Goal: Task Accomplishment & Management: Manage account settings

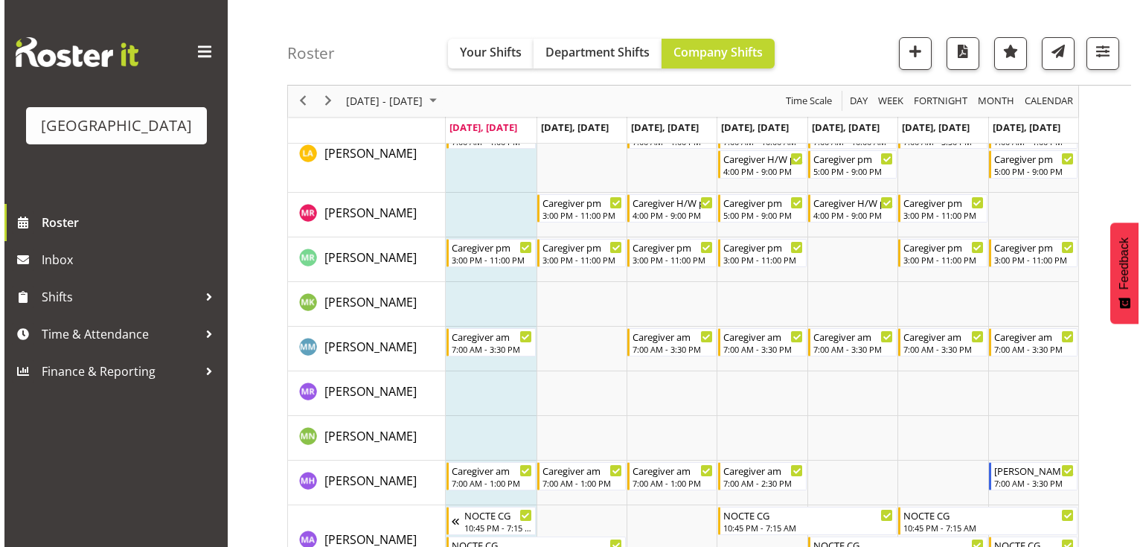
scroll to position [3333, 0]
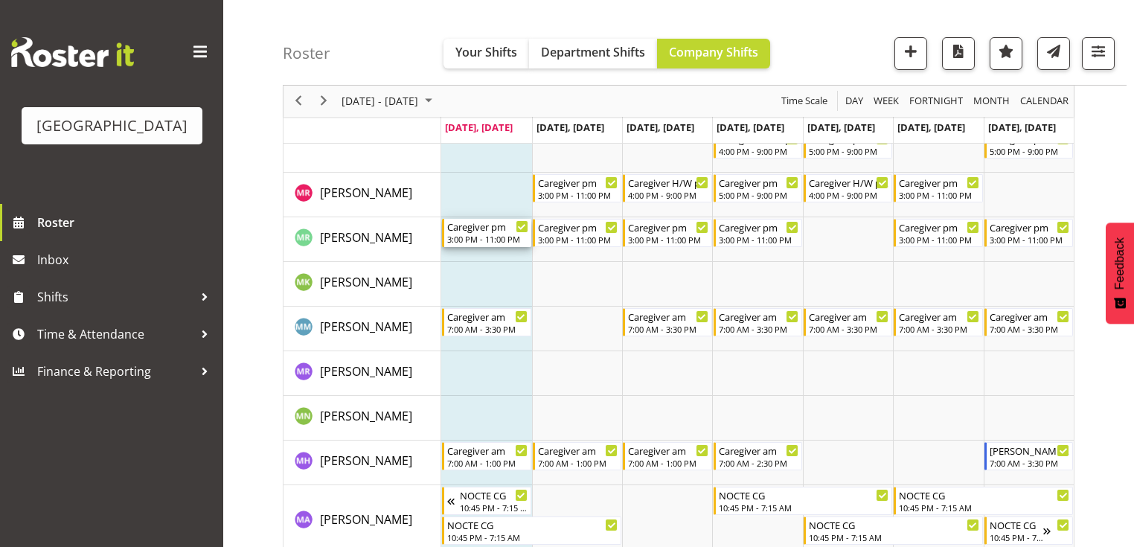
click at [470, 231] on div "Caregiver pm" at bounding box center [487, 226] width 80 height 15
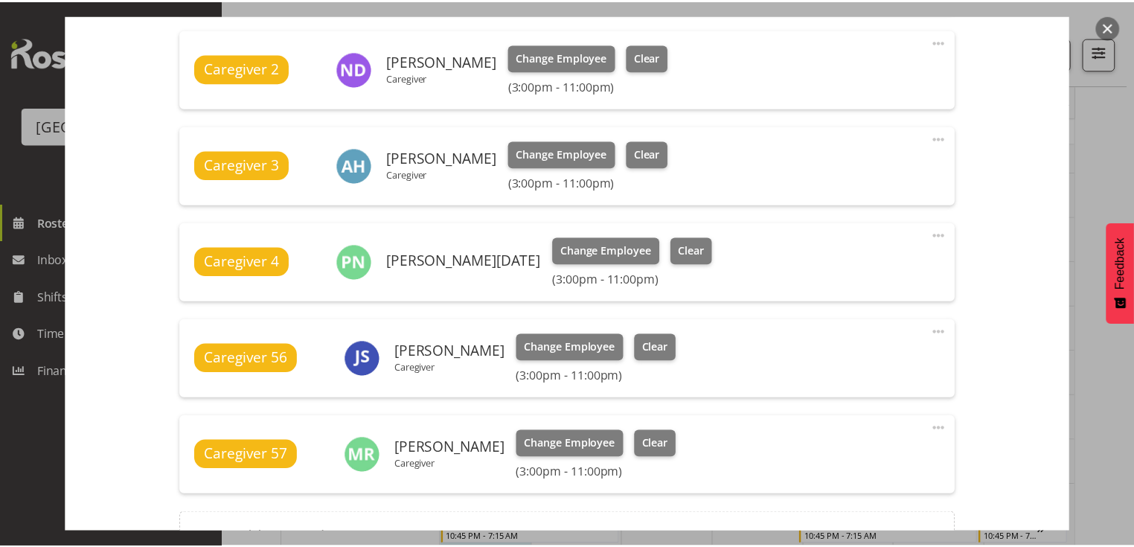
scroll to position [536, 0]
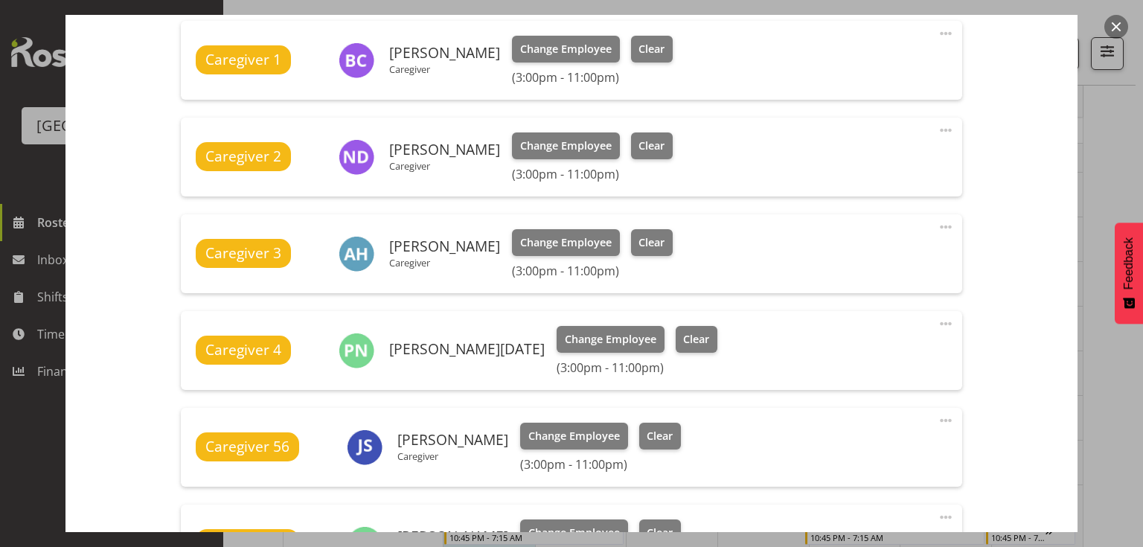
click at [1111, 24] on button "button" at bounding box center [1116, 27] width 24 height 24
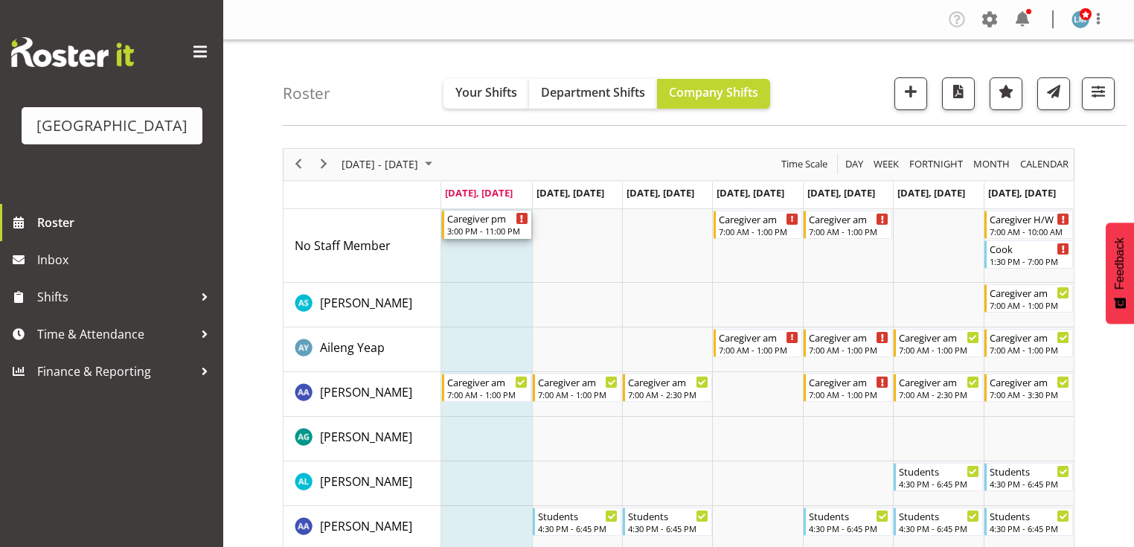
click at [463, 228] on div "3:00 PM - 11:00 PM" at bounding box center [487, 231] width 80 height 12
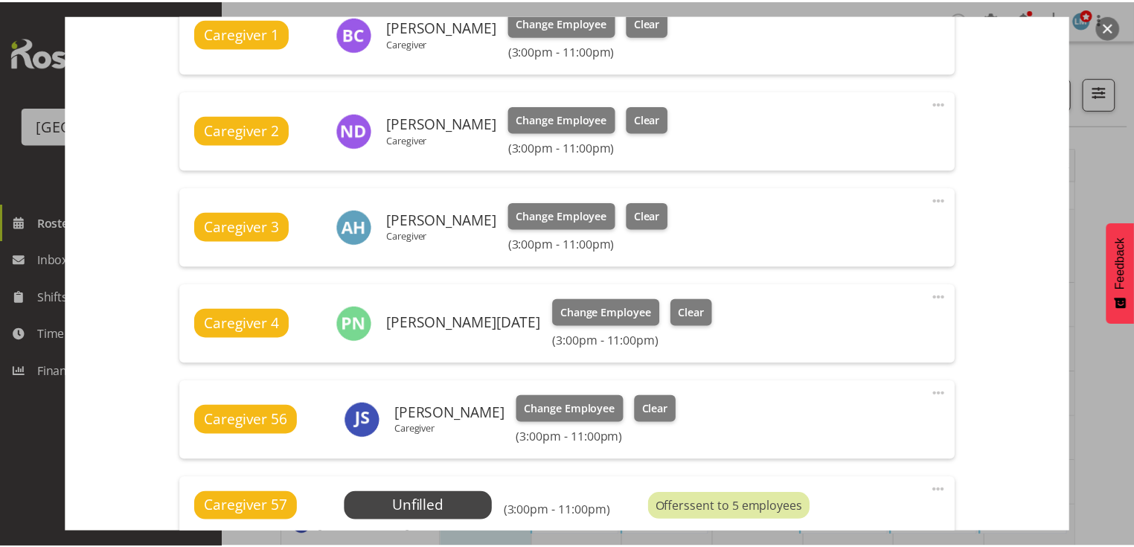
scroll to position [714, 0]
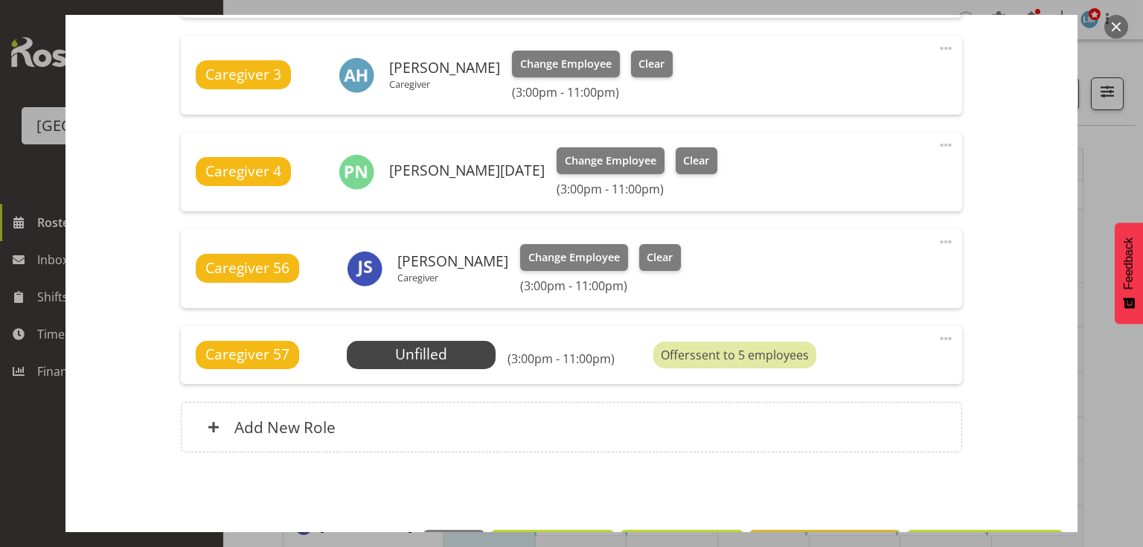
click at [1116, 26] on button "button" at bounding box center [1116, 27] width 24 height 24
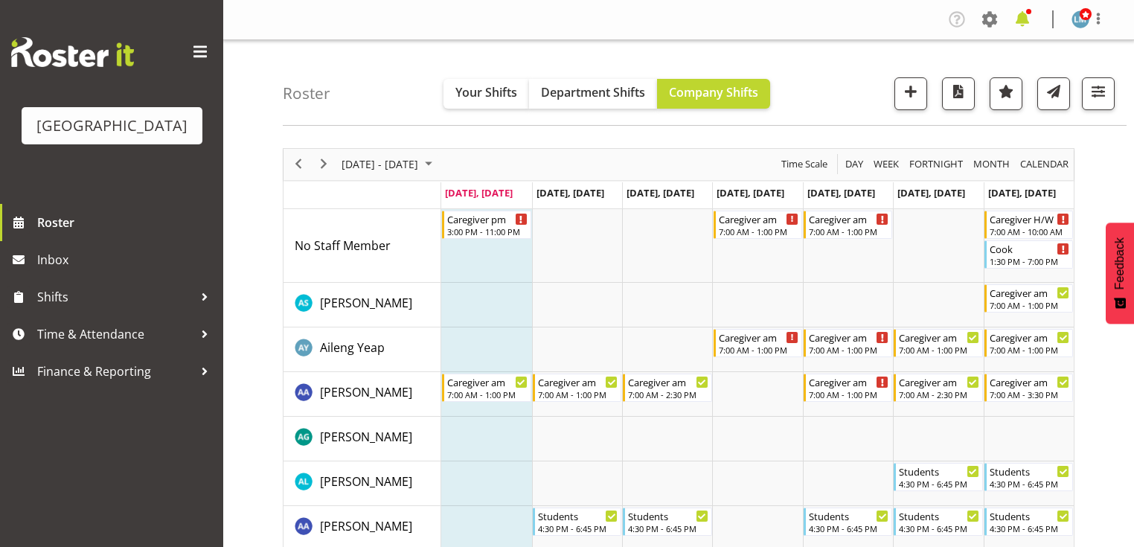
click at [1026, 18] on span at bounding box center [1022, 19] width 24 height 24
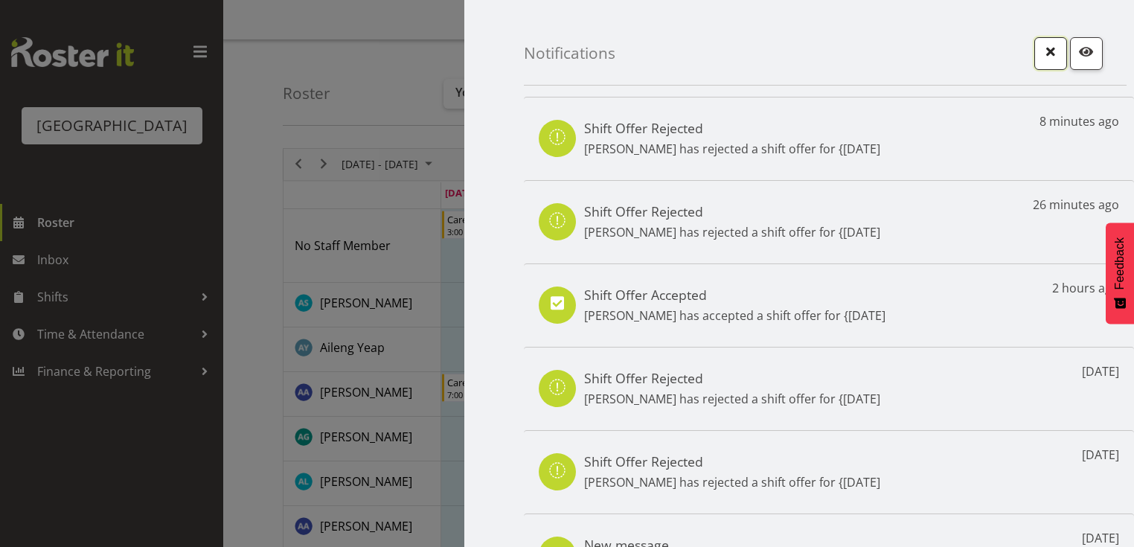
click at [1041, 48] on span "button" at bounding box center [1050, 51] width 19 height 19
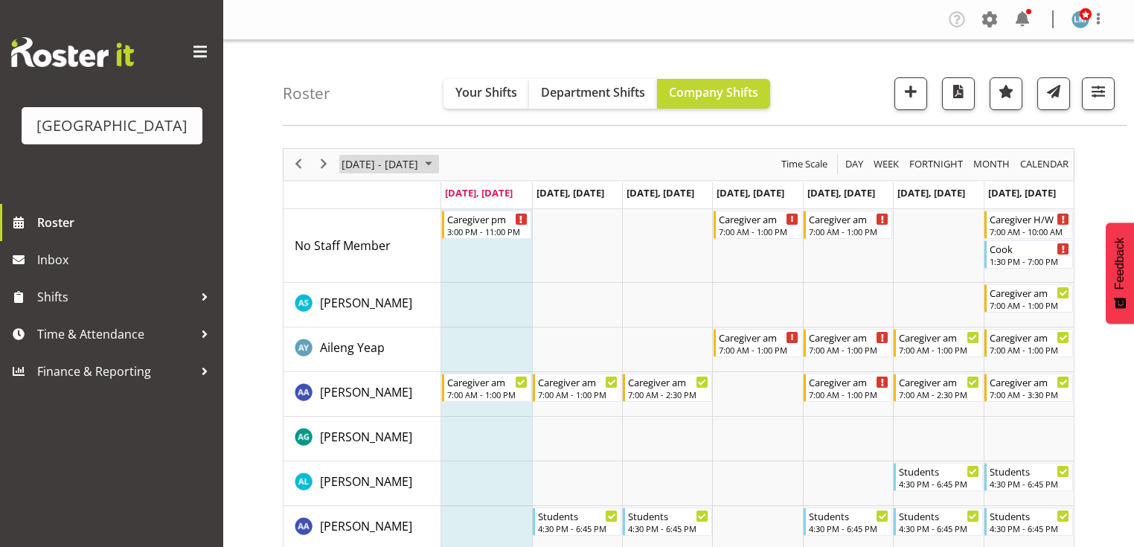
click at [437, 164] on span "August 2025" at bounding box center [429, 164] width 18 height 19
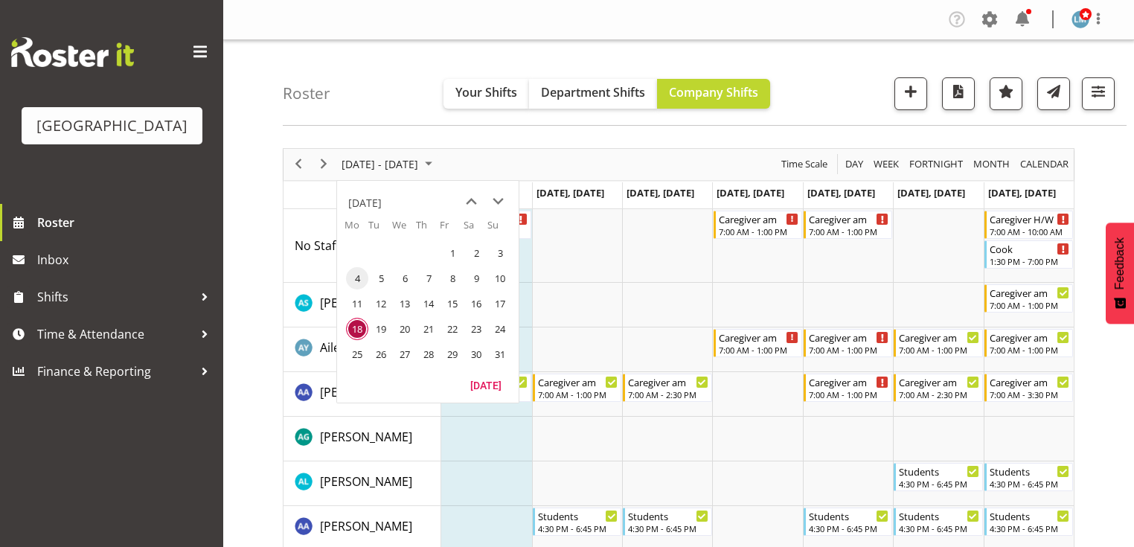
click at [360, 279] on span "4" at bounding box center [357, 278] width 22 height 22
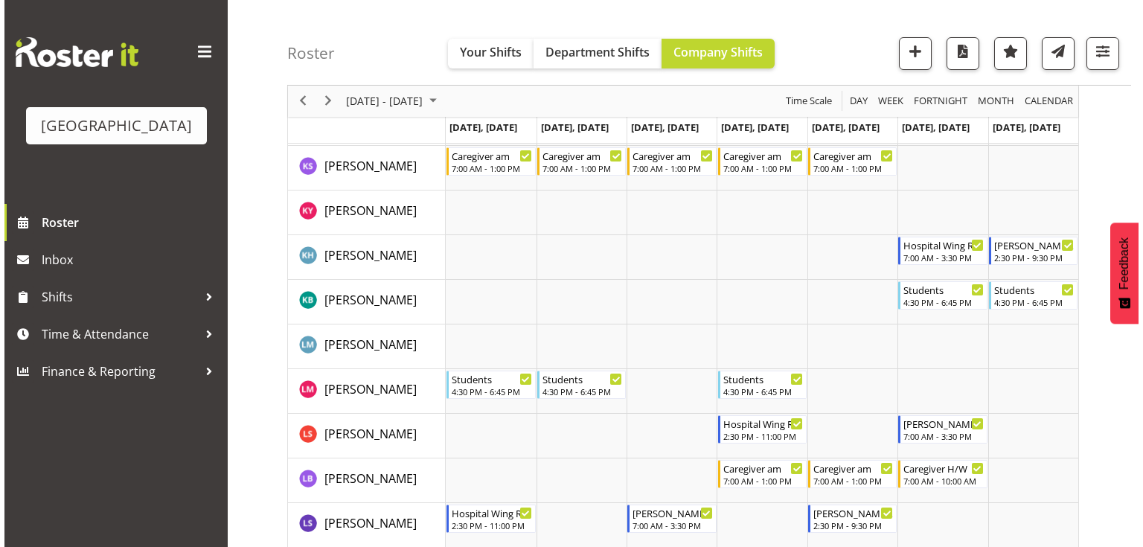
scroll to position [2976, 0]
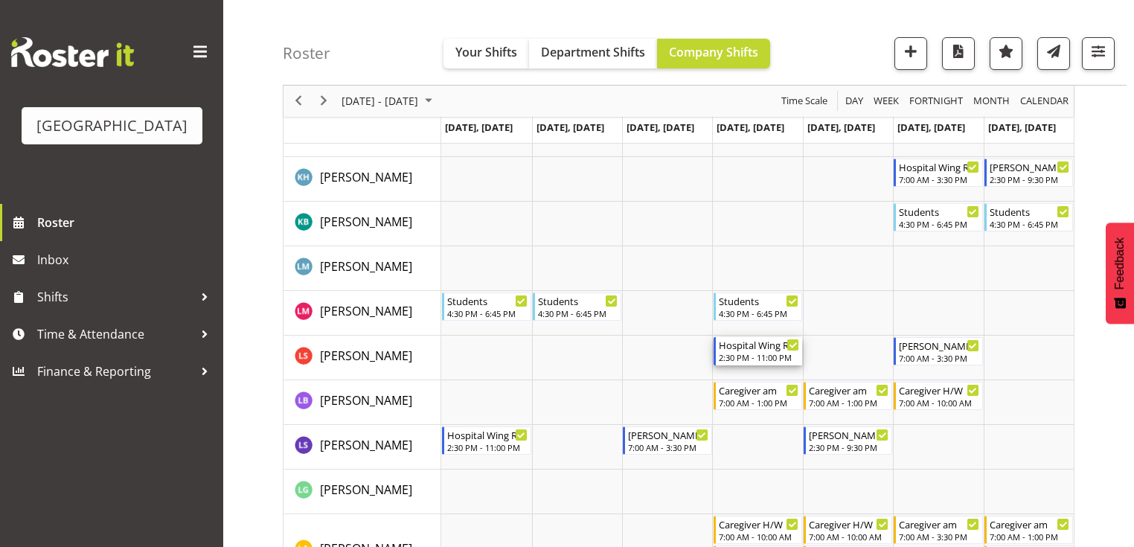
click at [751, 351] on div "Hospital Wing RN" at bounding box center [759, 344] width 80 height 15
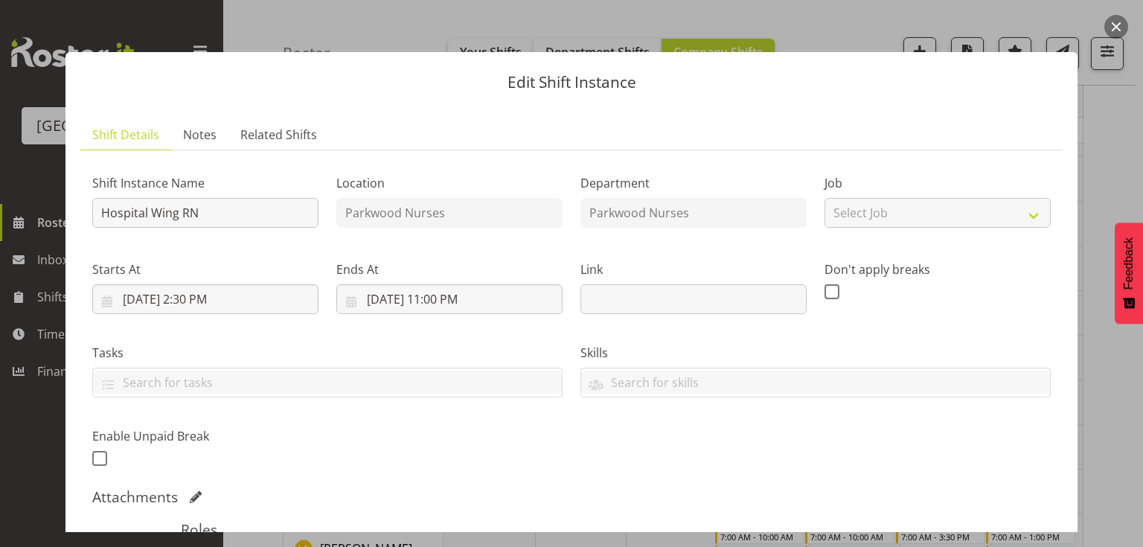
scroll to position [298, 0]
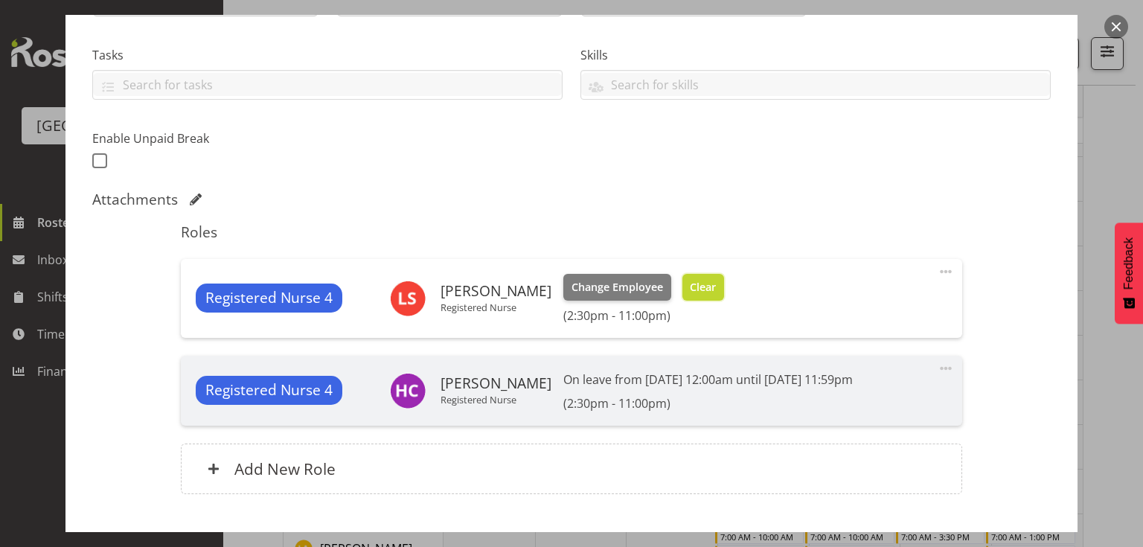
click at [697, 284] on span "Clear" at bounding box center [703, 287] width 26 height 16
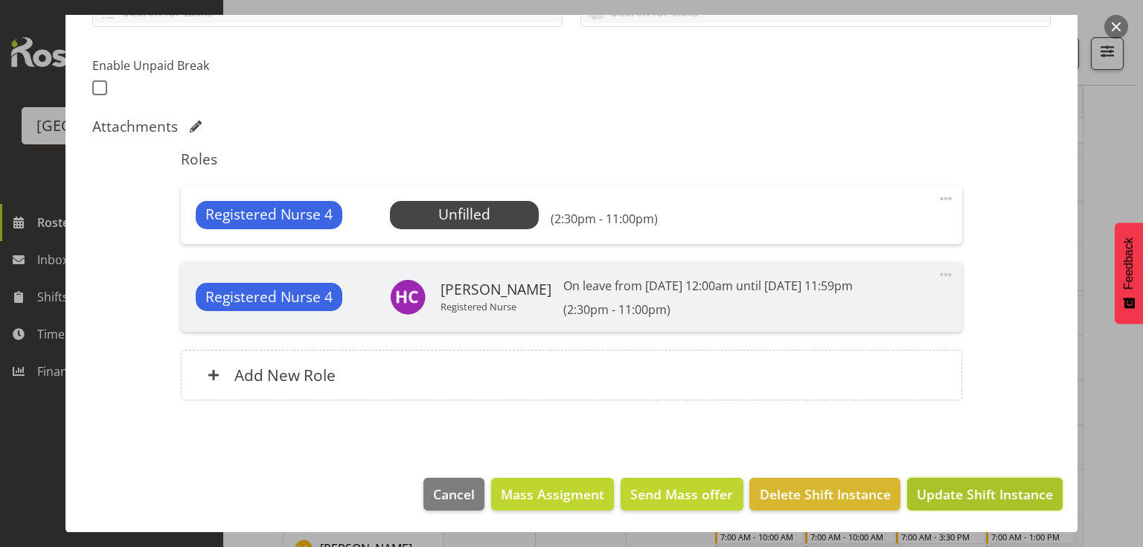
click at [953, 491] on span "Update Shift Instance" at bounding box center [984, 493] width 136 height 19
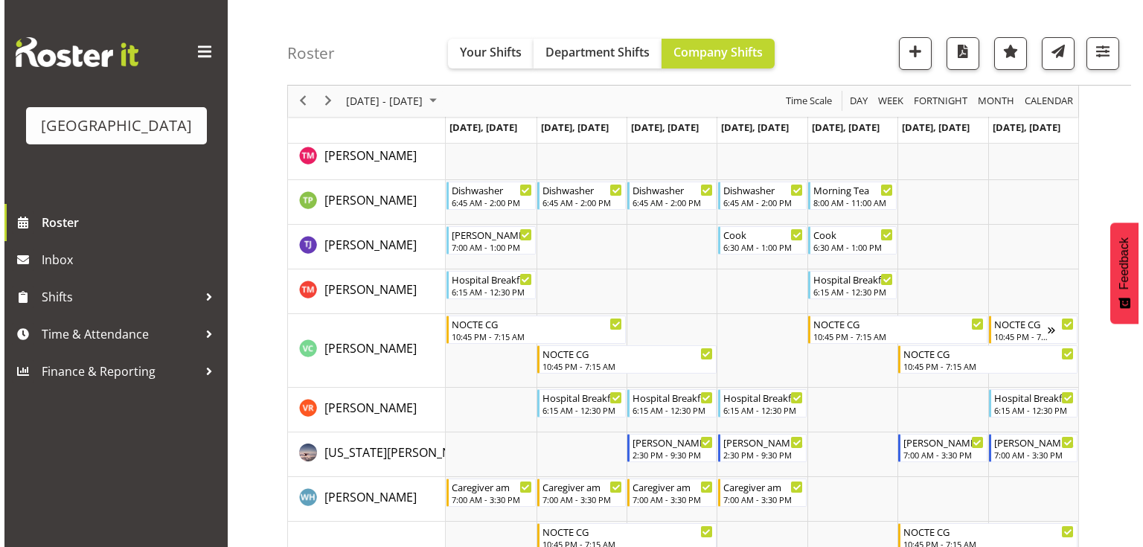
scroll to position [5418, 0]
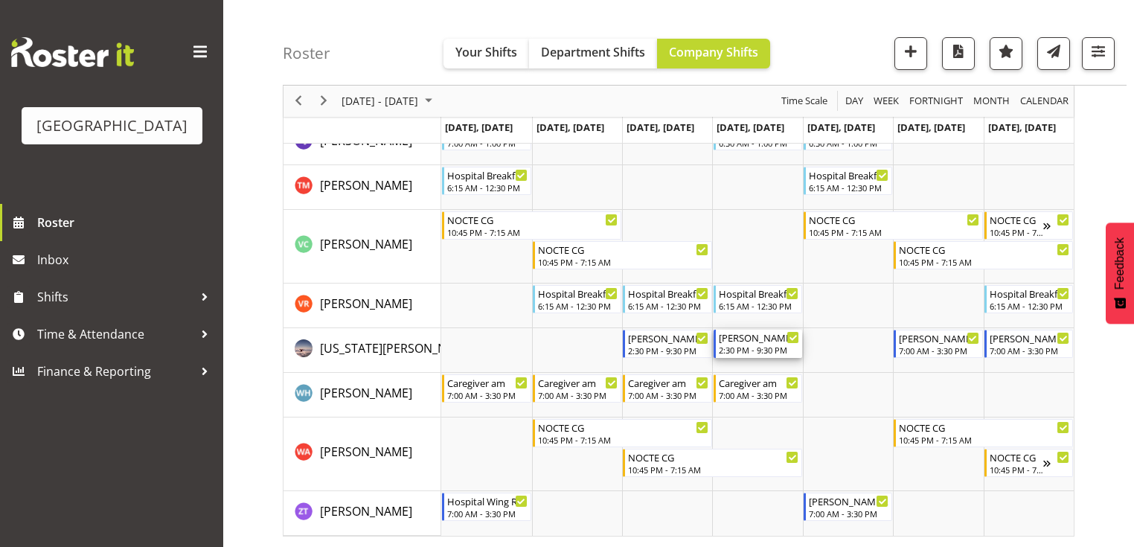
click at [743, 341] on div "[PERSON_NAME] pm RN/EN" at bounding box center [759, 337] width 80 height 15
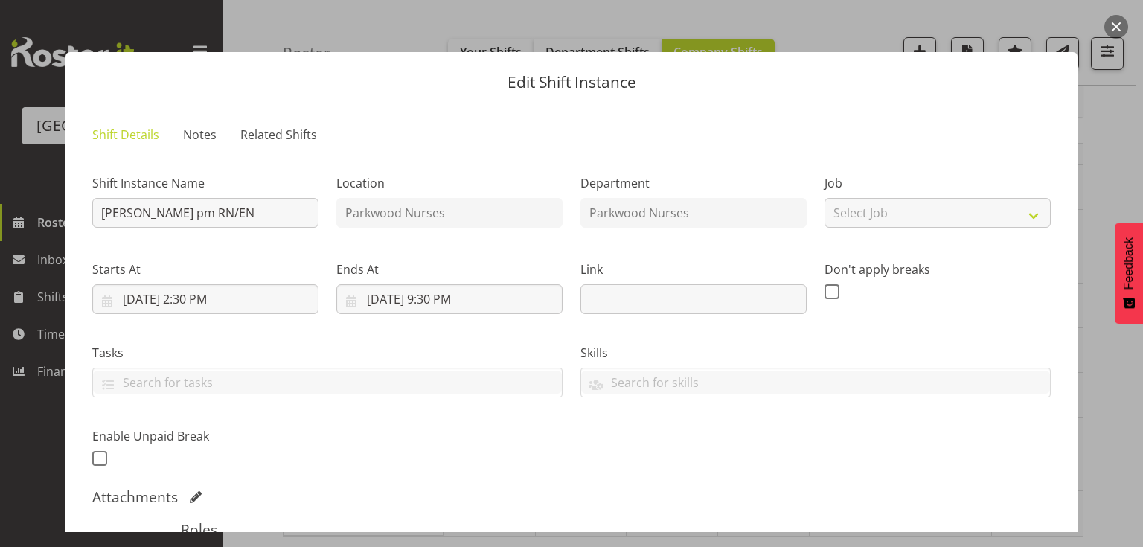
scroll to position [238, 0]
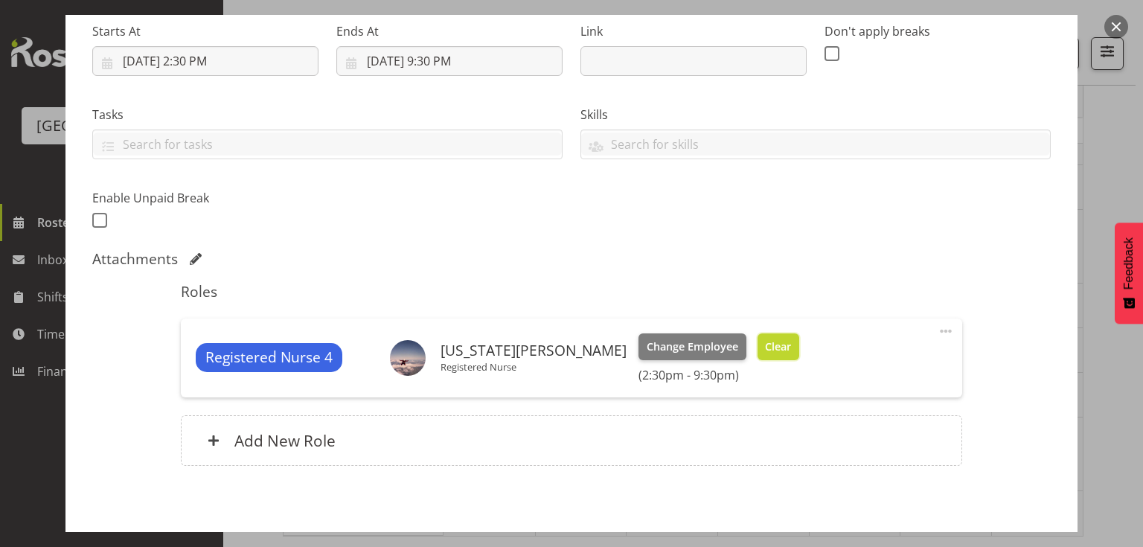
click at [765, 345] on span "Clear" at bounding box center [778, 346] width 26 height 16
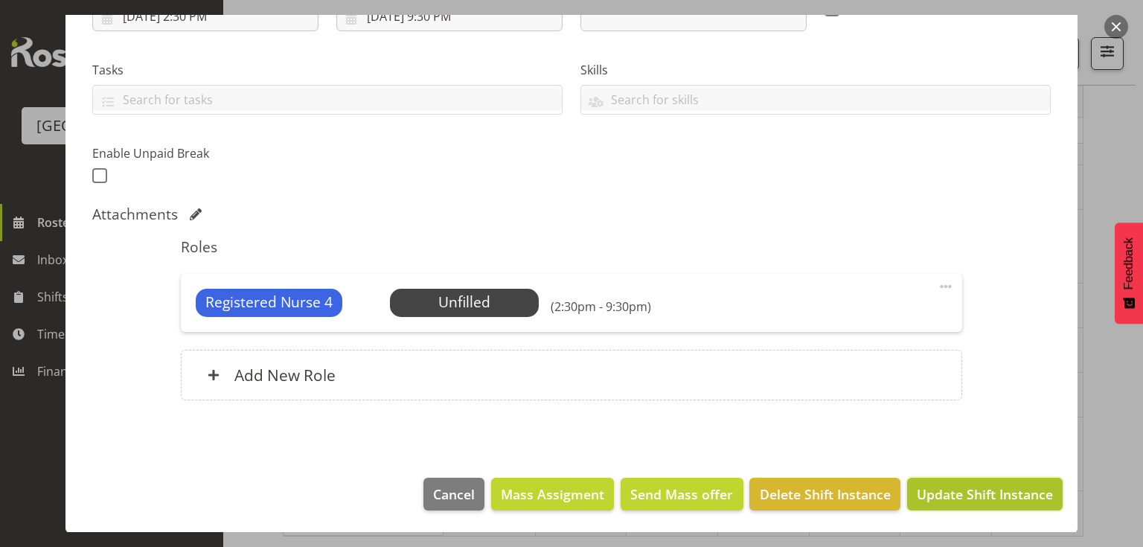
click at [953, 494] on span "Update Shift Instance" at bounding box center [984, 493] width 136 height 19
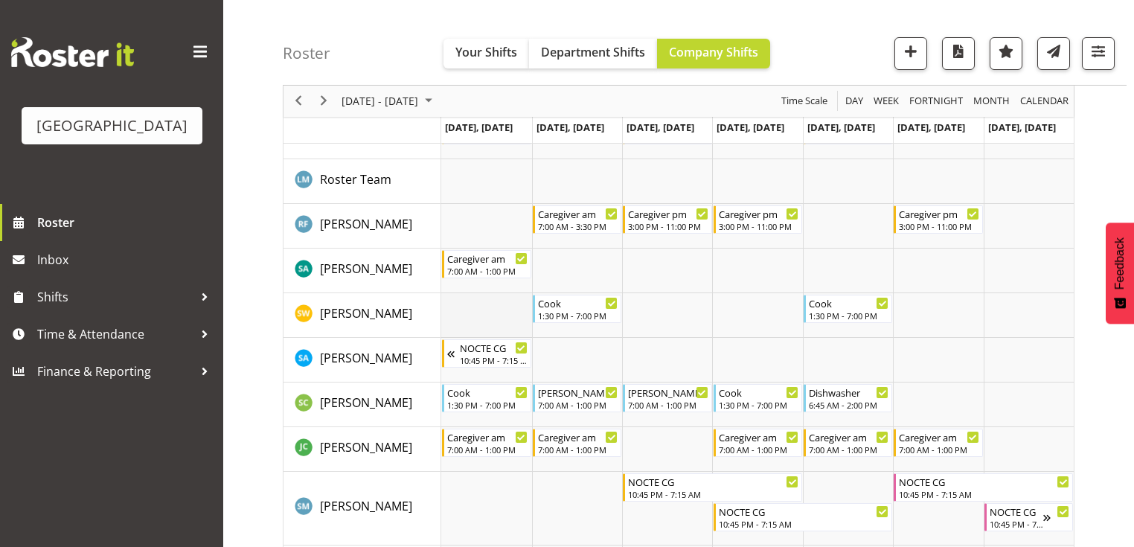
scroll to position [4704, 0]
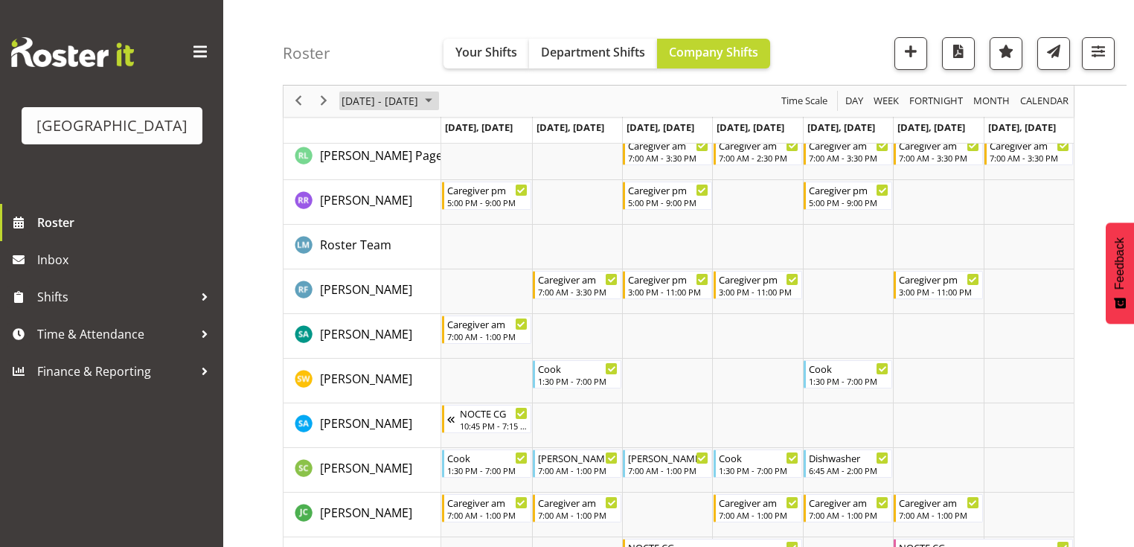
click at [437, 100] on span "August 2025" at bounding box center [429, 101] width 18 height 19
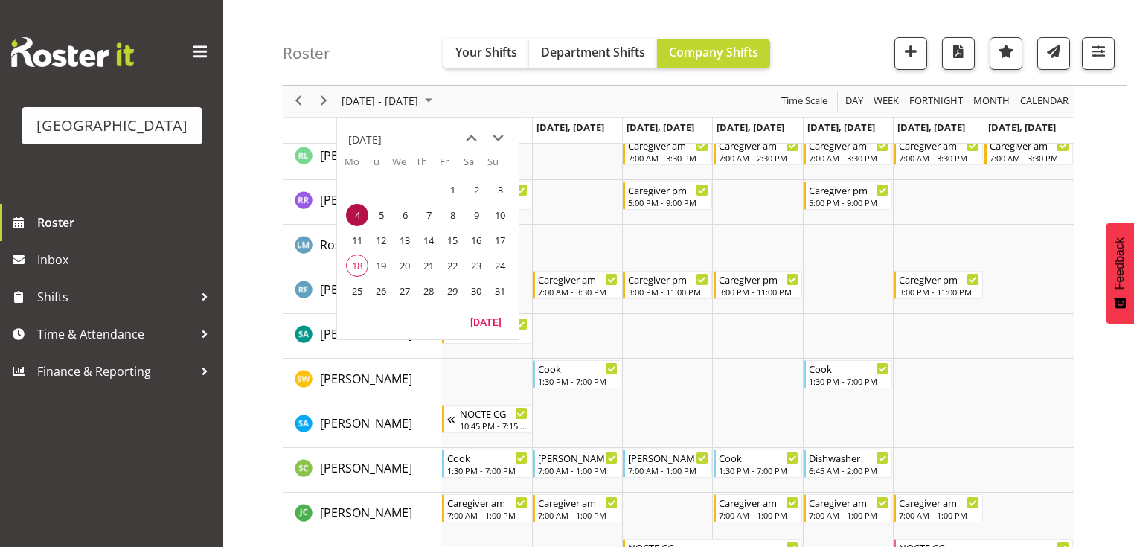
click at [357, 214] on span "4" at bounding box center [357, 215] width 22 height 22
click at [687, 387] on td "Timeline Week of August 4, 2025" at bounding box center [667, 381] width 90 height 45
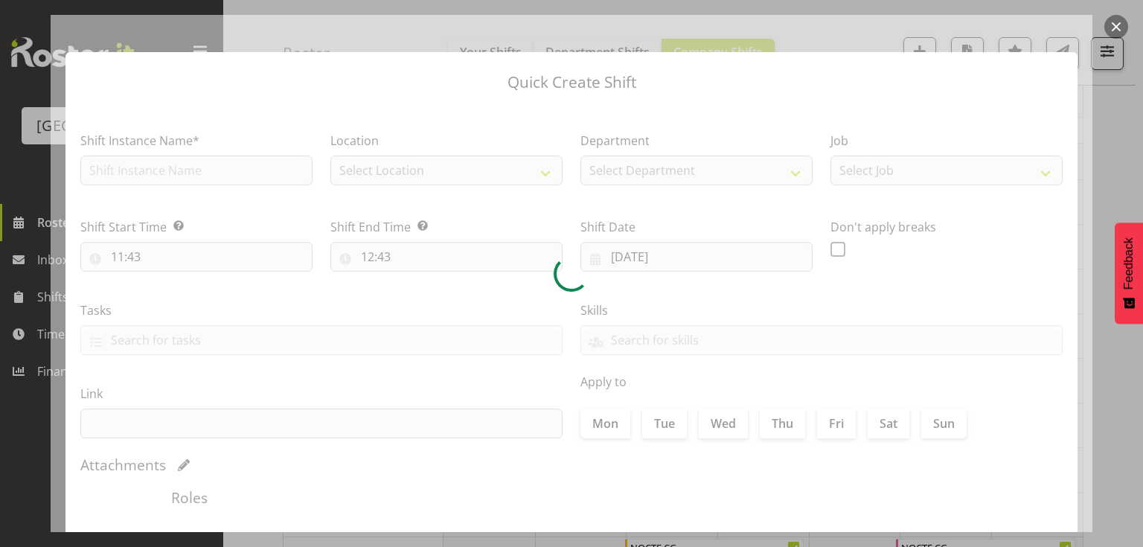
type input "06/08/2025"
checkbox input "true"
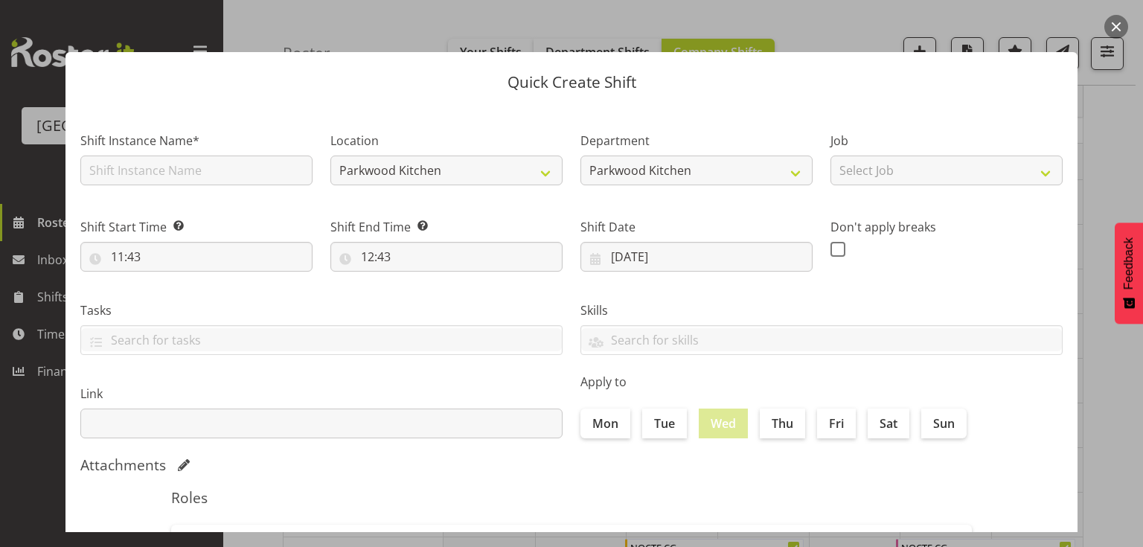
click at [1117, 24] on button "button" at bounding box center [1116, 27] width 24 height 24
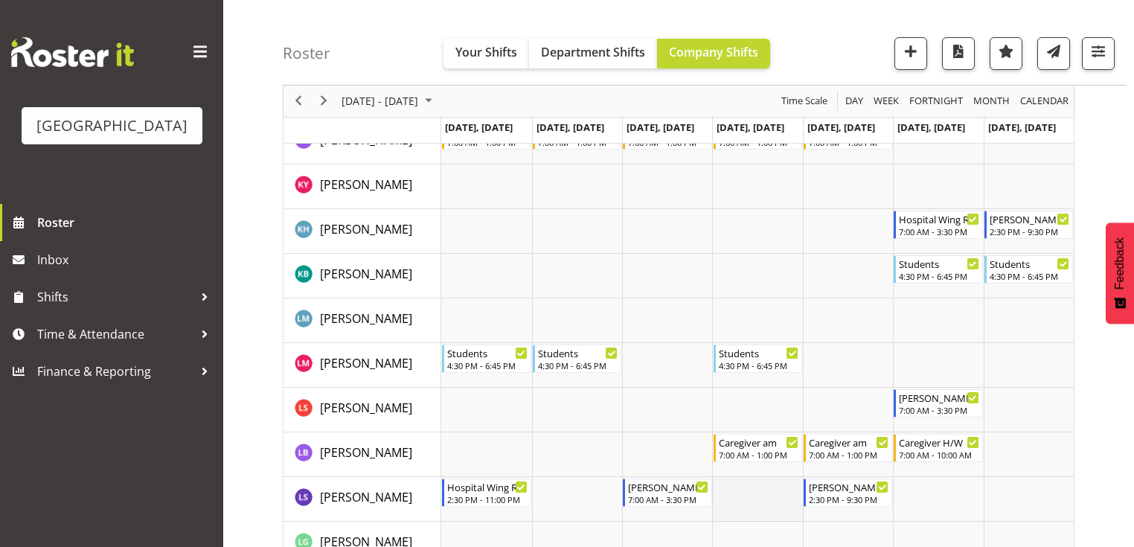
scroll to position [2860, 0]
